Goal: Information Seeking & Learning: Learn about a topic

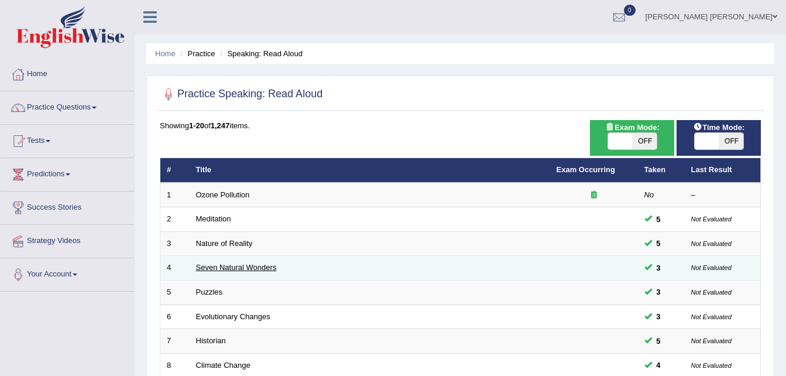
click at [231, 272] on link "Seven Natural Wonders" at bounding box center [236, 267] width 81 height 9
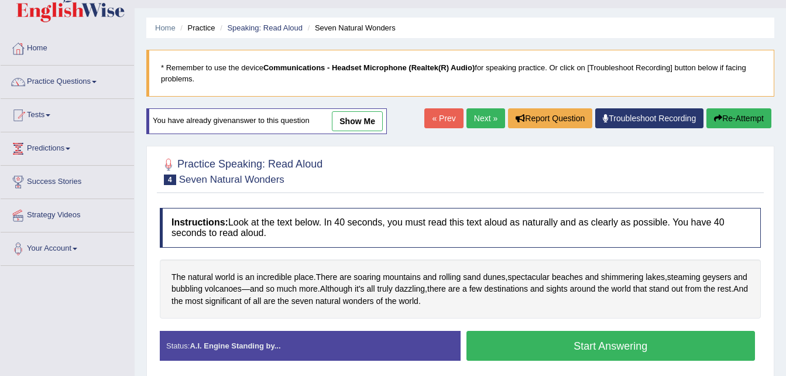
scroll to position [47, 0]
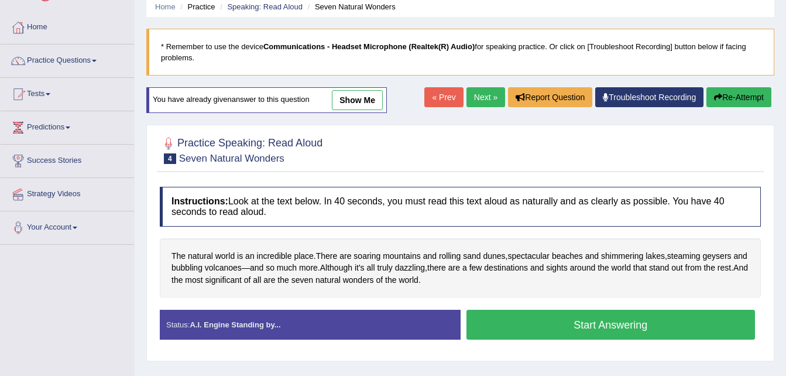
click at [522, 323] on button "Start Answering" at bounding box center [611, 325] width 289 height 30
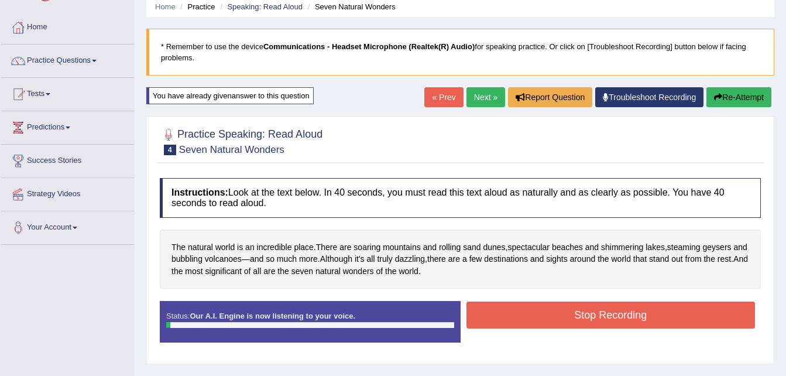
click at [522, 323] on button "Stop Recording" at bounding box center [611, 315] width 289 height 27
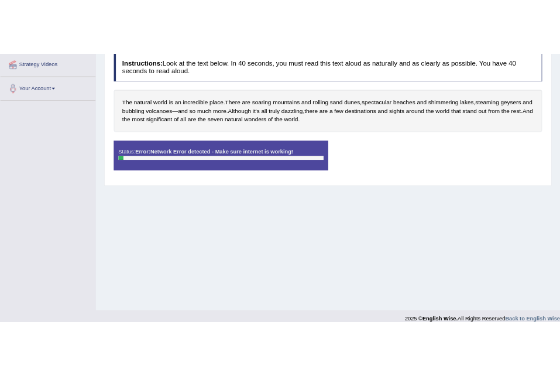
scroll to position [192, 0]
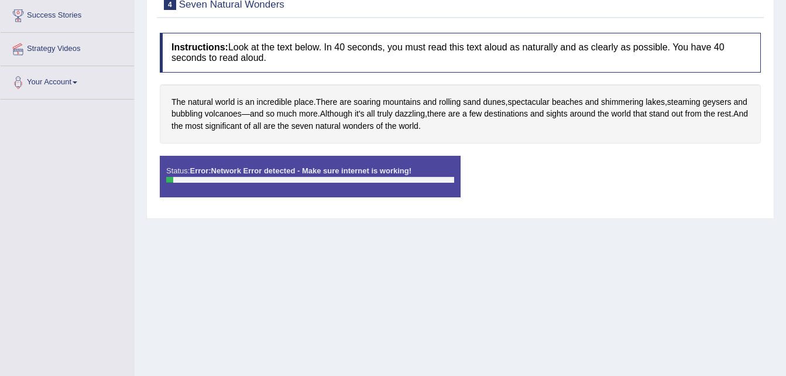
click at [782, 10] on div "Home Practice Speaking: Read Aloud Seven Natural Wonders * Remember to use the …" at bounding box center [461, 101] width 652 height 586
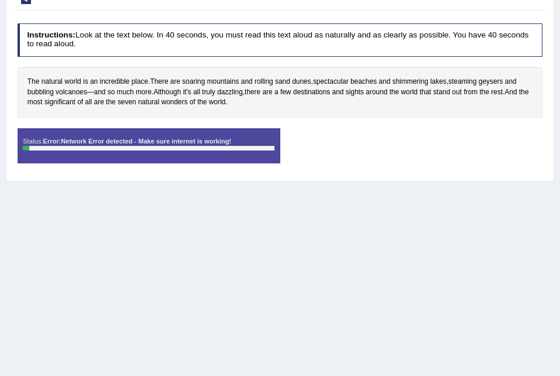
click at [279, 174] on div "Instructions: Look at the text below. In 40 seconds, you must read this text al…" at bounding box center [280, 97] width 531 height 158
click at [486, 155] on div "Status: Error: Network Error detected - Make sure internet is working! Start An…" at bounding box center [281, 150] width 526 height 45
click at [143, 129] on div "Status: Error: Network Error detected - Make sure internet is working!" at bounding box center [149, 145] width 263 height 35
click at [146, 134] on div "Status: Error: Network Error detected - Make sure internet is working!" at bounding box center [149, 145] width 263 height 35
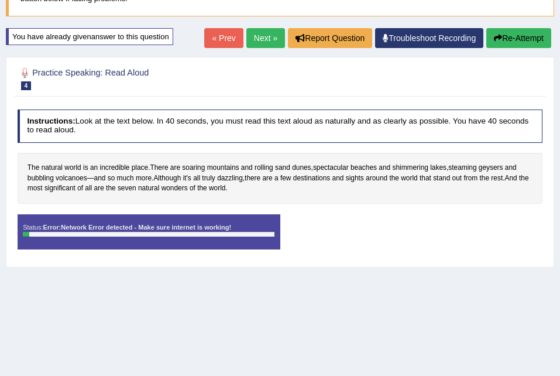
scroll to position [51, 0]
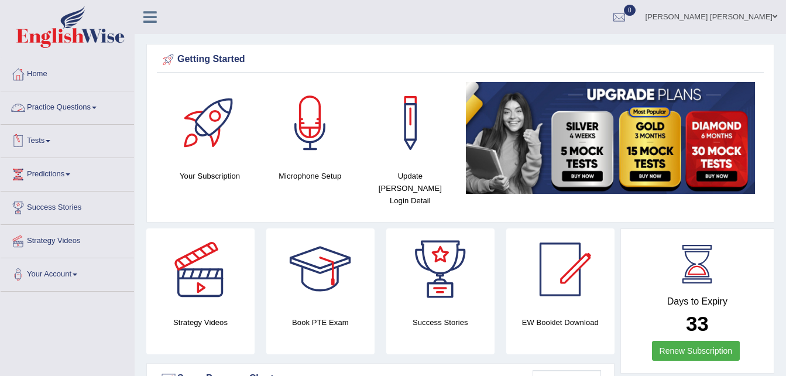
click at [74, 109] on link "Practice Questions" at bounding box center [68, 105] width 134 height 29
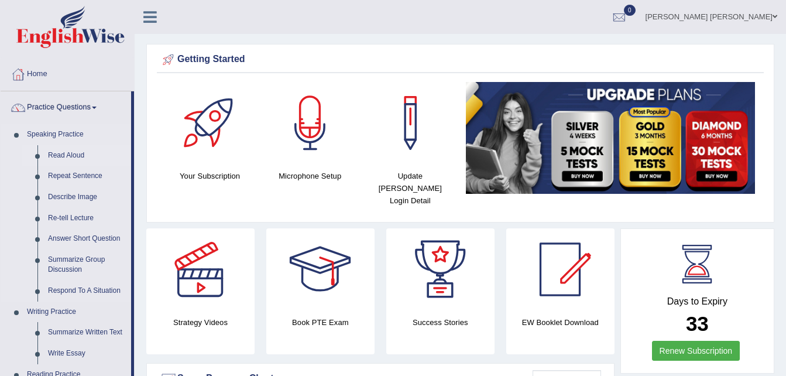
click at [73, 154] on link "Read Aloud" at bounding box center [87, 155] width 88 height 21
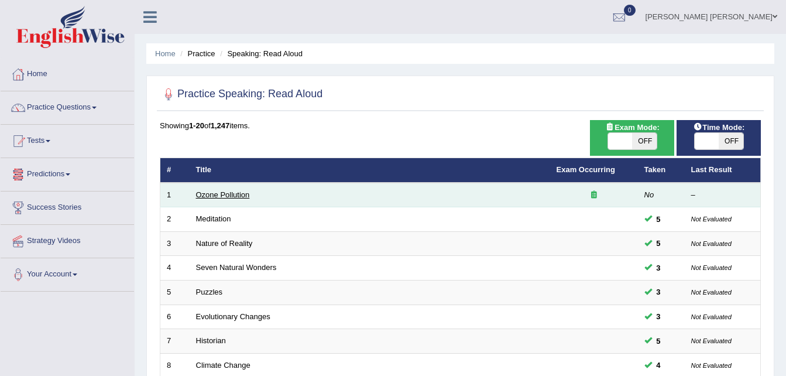
click at [220, 194] on link "Ozone Pollution" at bounding box center [223, 194] width 54 height 9
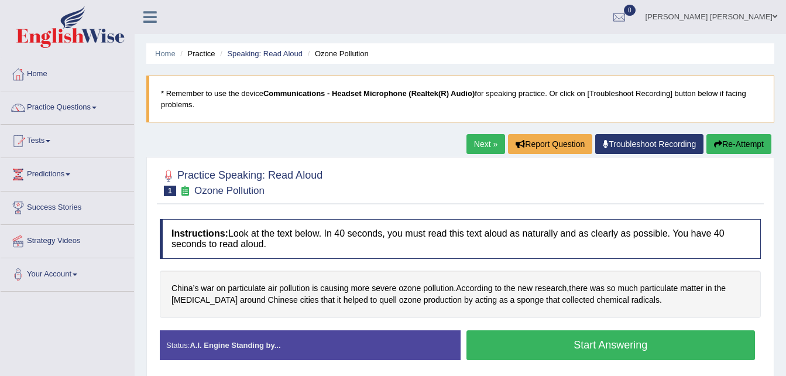
click at [578, 351] on button "Start Answering" at bounding box center [611, 345] width 289 height 30
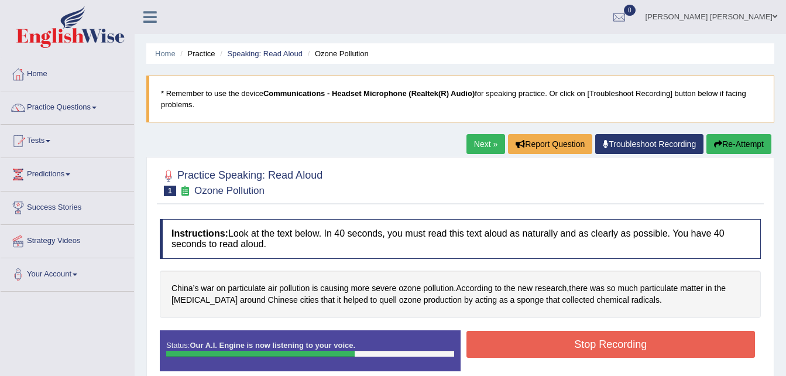
click at [578, 351] on button "Stop Recording" at bounding box center [611, 344] width 289 height 27
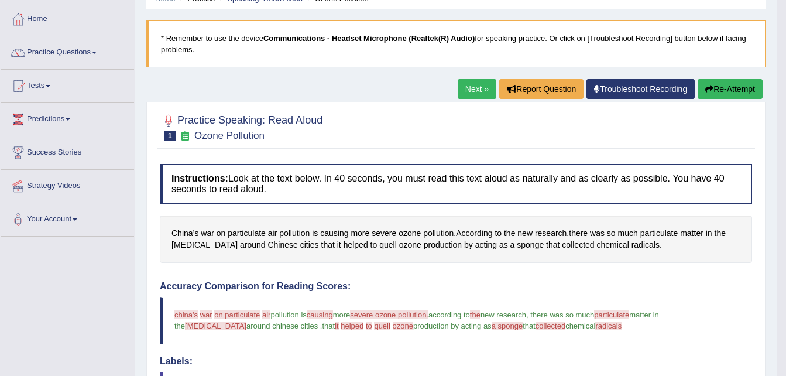
scroll to position [8, 0]
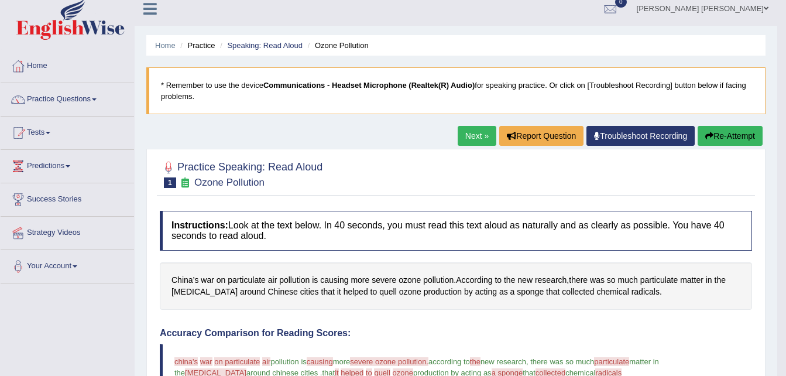
click at [467, 138] on link "Next »" at bounding box center [477, 136] width 39 height 20
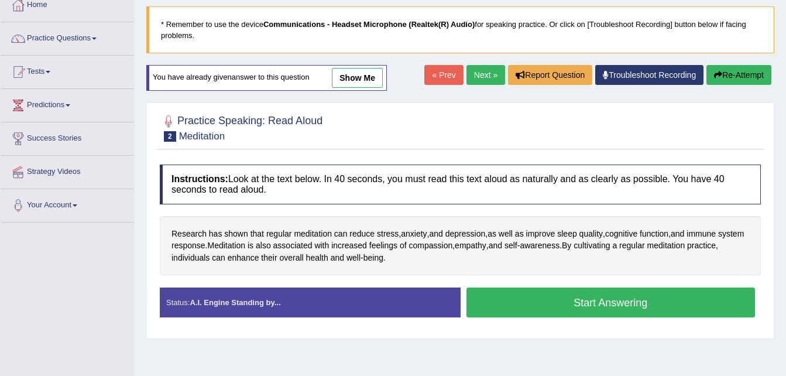
scroll to position [70, 0]
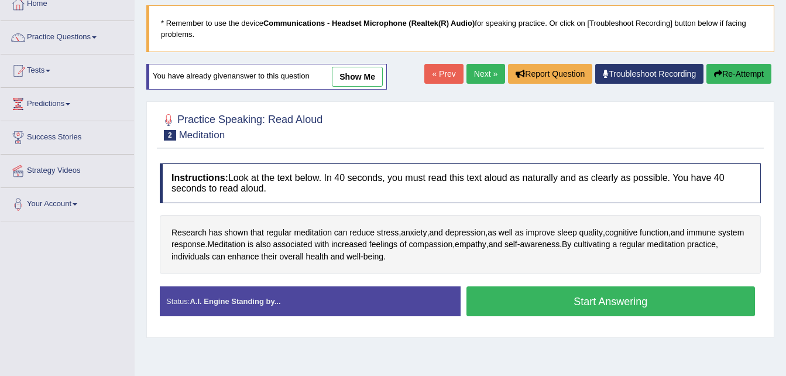
click at [618, 290] on button "Start Answering" at bounding box center [611, 301] width 289 height 30
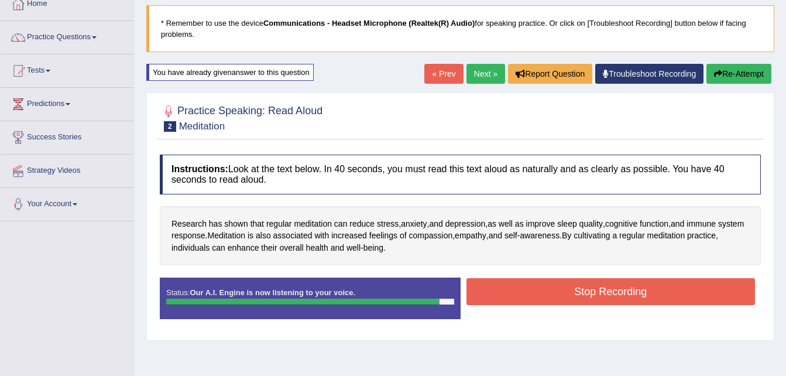
click at [618, 290] on button "Stop Recording" at bounding box center [611, 291] width 289 height 27
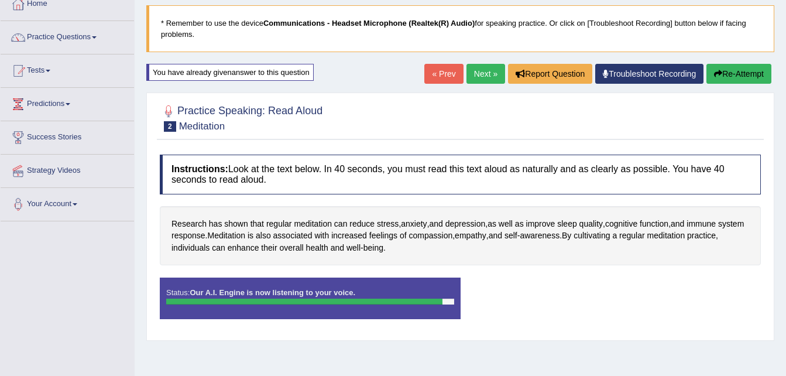
click at [618, 290] on div "Status: Our A.I. Engine is now listening to your voice. Start Answering Stop Re…" at bounding box center [460, 304] width 601 height 53
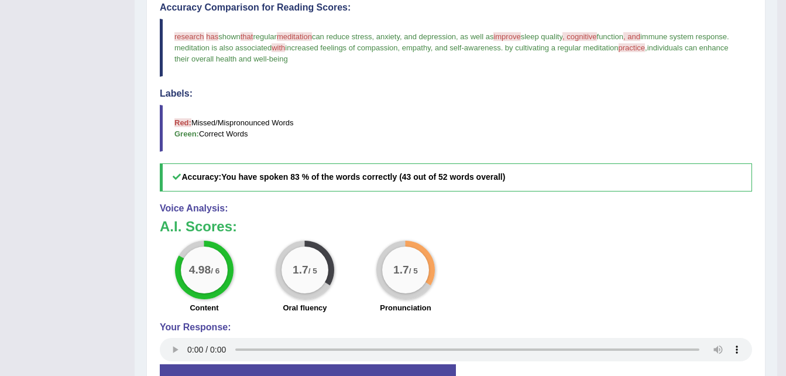
scroll to position [328, 0]
